Goal: Task Accomplishment & Management: Manage account settings

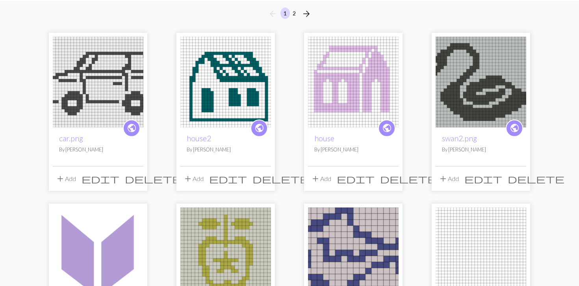
scroll to position [56, 0]
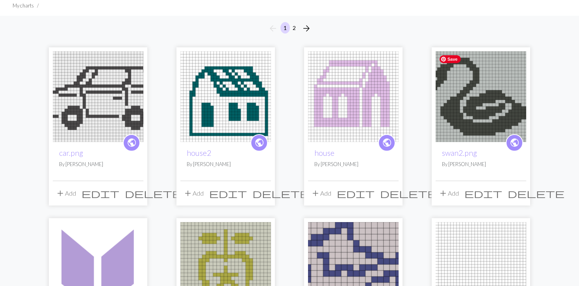
click at [423, 125] on img at bounding box center [481, 96] width 91 height 91
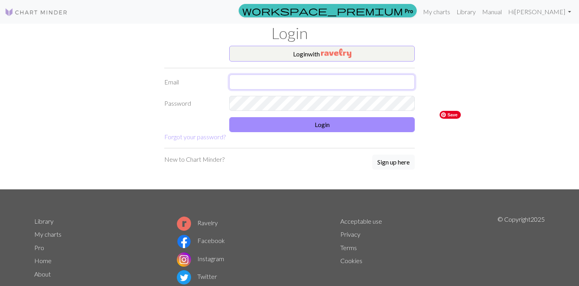
type input "[EMAIL_ADDRESS][DOMAIN_NAME]"
click at [322, 127] on button "Login" at bounding box center [322, 124] width 186 height 15
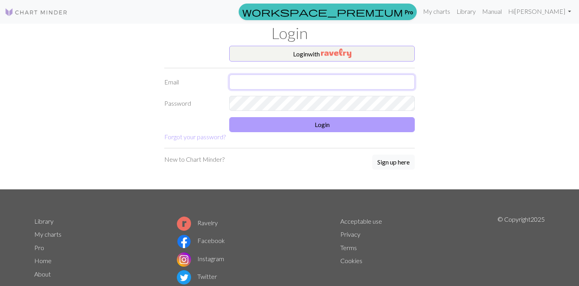
type input "[EMAIL_ADDRESS][DOMAIN_NAME]"
click at [259, 125] on button "Login" at bounding box center [322, 124] width 186 height 15
type input "[EMAIL_ADDRESS][DOMAIN_NAME]"
click at [293, 128] on button "Login" at bounding box center [322, 124] width 186 height 15
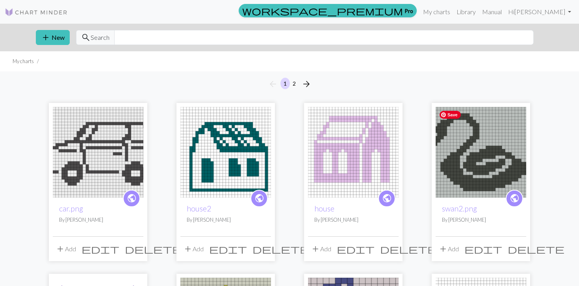
click at [475, 143] on img at bounding box center [481, 152] width 91 height 91
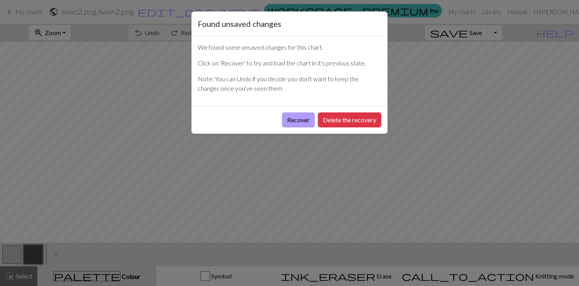
click at [299, 123] on button "Recover" at bounding box center [298, 119] width 33 height 15
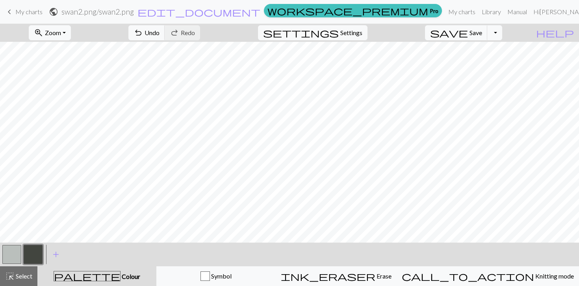
click at [30, 15] on span "My charts" at bounding box center [28, 11] width 27 height 7
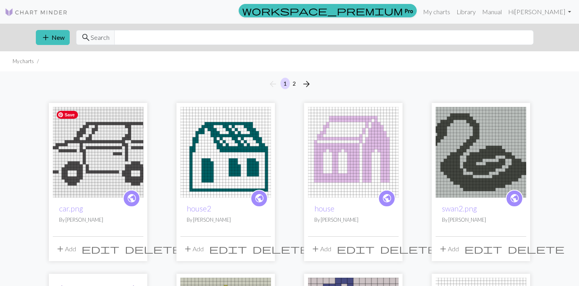
click at [95, 174] on img at bounding box center [98, 152] width 91 height 91
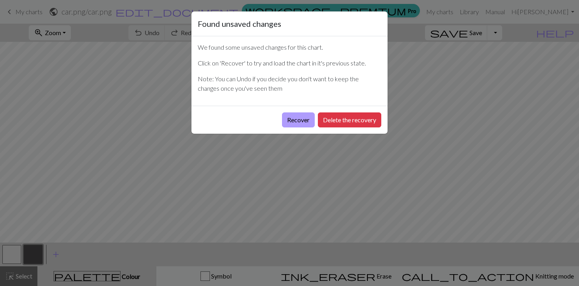
click at [287, 125] on button "Recover" at bounding box center [298, 119] width 33 height 15
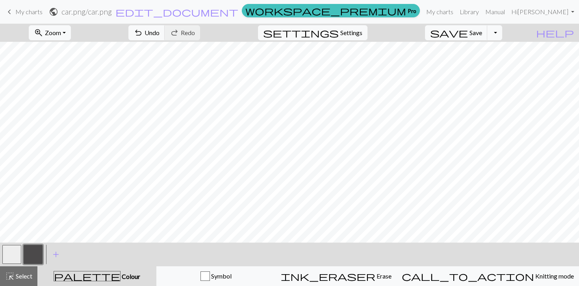
click at [23, 13] on span "My charts" at bounding box center [28, 11] width 27 height 7
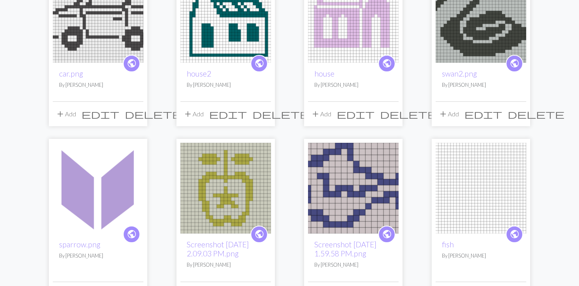
scroll to position [136, 0]
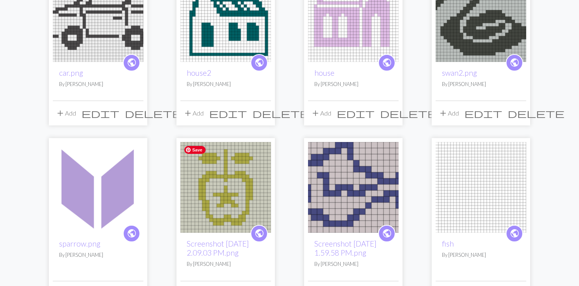
click at [240, 209] on img at bounding box center [226, 187] width 91 height 91
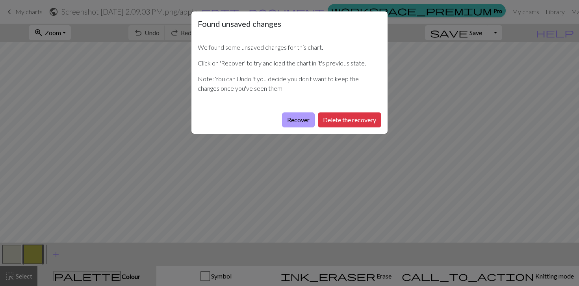
click at [300, 125] on button "Recover" at bounding box center [298, 119] width 33 height 15
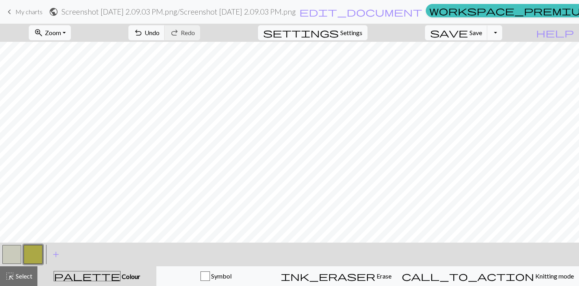
click at [24, 15] on span "My charts" at bounding box center [28, 11] width 27 height 7
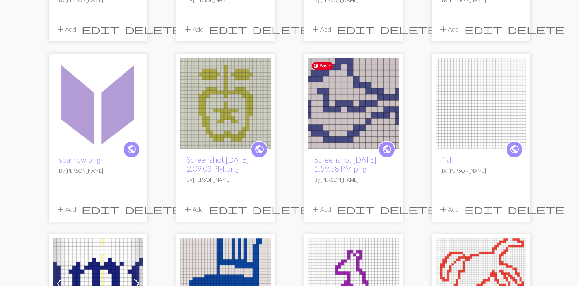
scroll to position [220, 0]
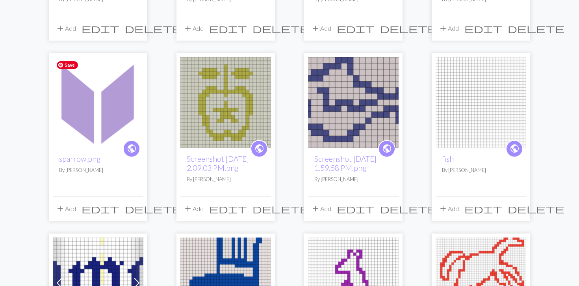
click at [106, 132] on img at bounding box center [98, 102] width 91 height 91
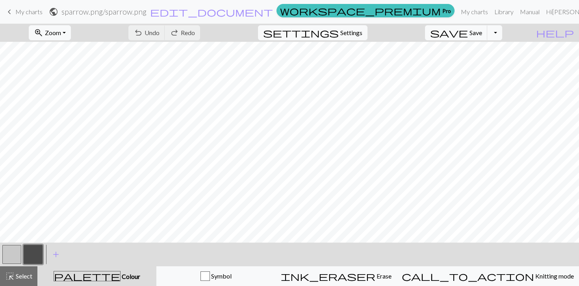
click at [13, 10] on span "keyboard_arrow_left" at bounding box center [9, 11] width 9 height 11
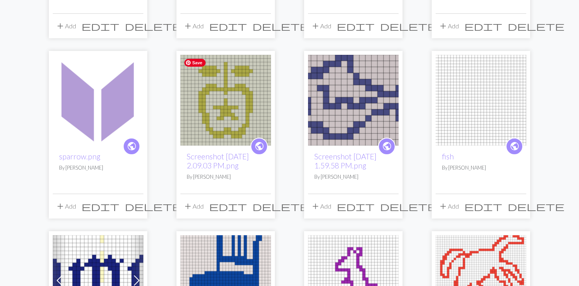
scroll to position [223, 0]
click at [326, 103] on img at bounding box center [353, 99] width 91 height 91
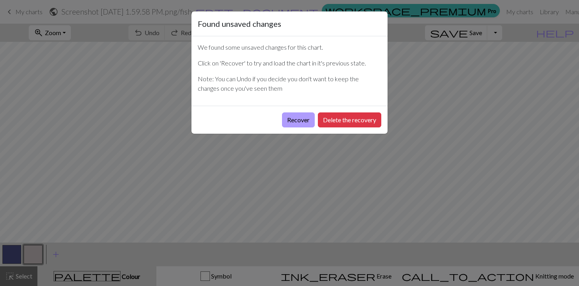
click at [300, 120] on button "Recover" at bounding box center [298, 119] width 33 height 15
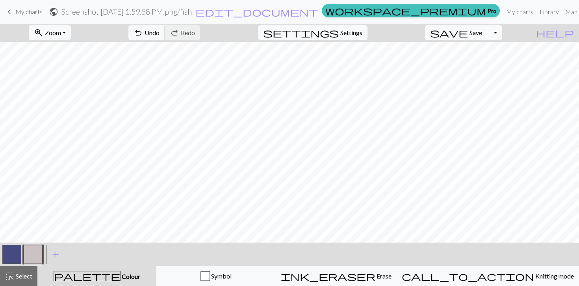
click at [10, 6] on link "keyboard_arrow_left My charts" at bounding box center [24, 11] width 38 height 13
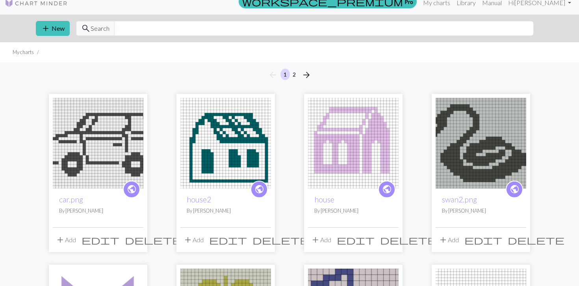
scroll to position [9, 0]
